Goal: Find contact information: Find contact information

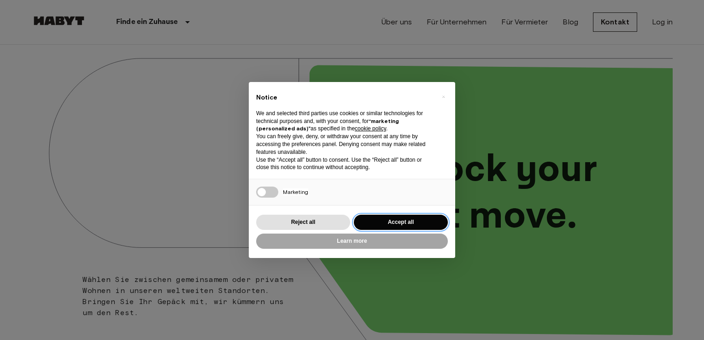
click at [376, 227] on button "Accept all" at bounding box center [401, 222] width 94 height 15
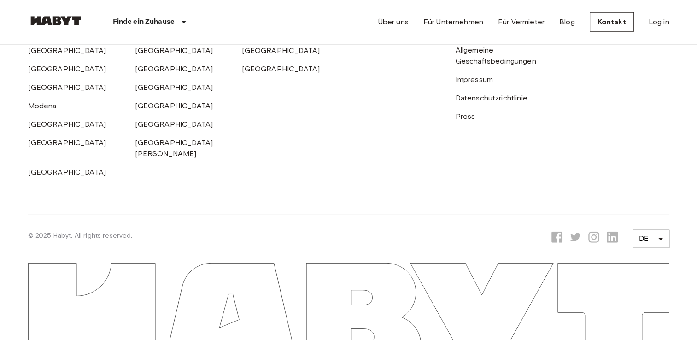
scroll to position [2409, 0]
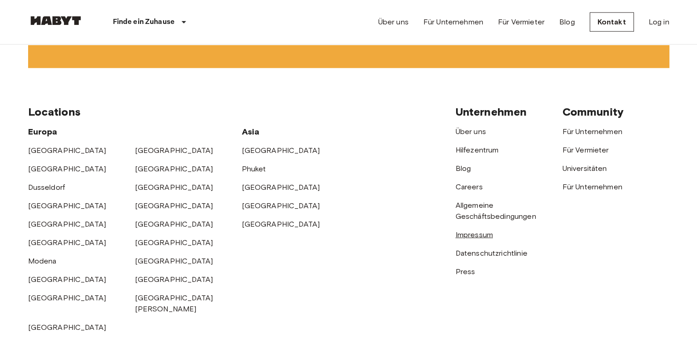
click at [473, 239] on link "Impressum" at bounding box center [473, 234] width 37 height 9
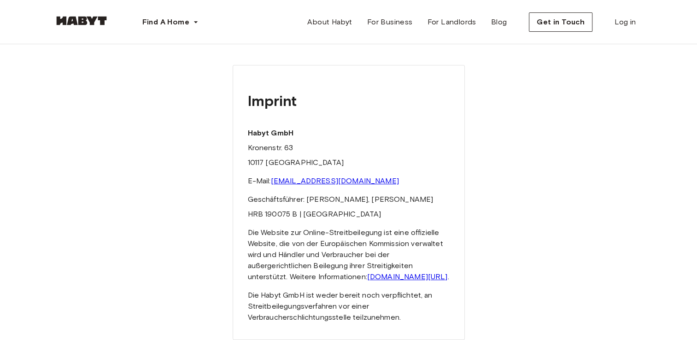
scroll to position [37, 0]
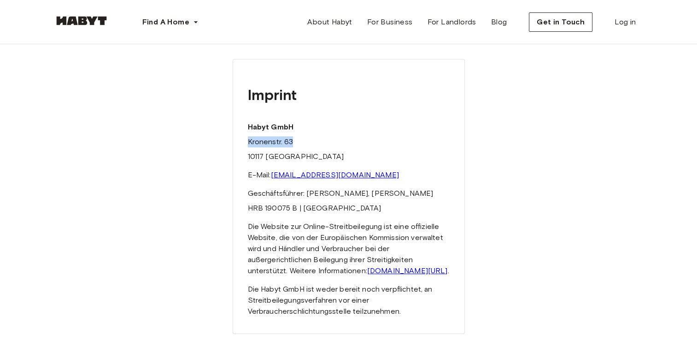
drag, startPoint x: 300, startPoint y: 141, endPoint x: 245, endPoint y: 138, distance: 54.9
click at [245, 138] on div "Imprint Habyt GmbH Kronenstr. 63 10117 [GEOGRAPHIC_DATA] E-Mail: [EMAIL_ADDRESS…" at bounding box center [349, 196] width 232 height 275
copy p "Kronenstr. 63"
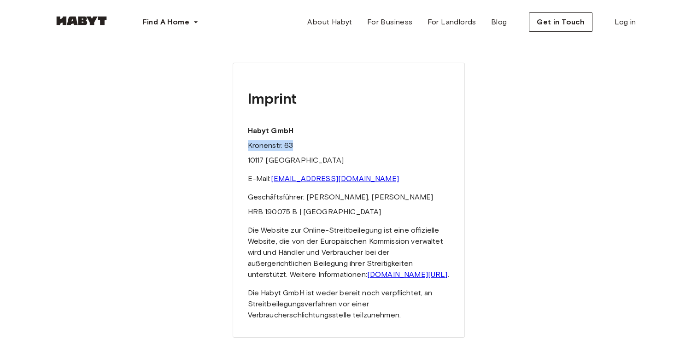
scroll to position [18, 0]
